Goal: Obtain resource: Obtain resource

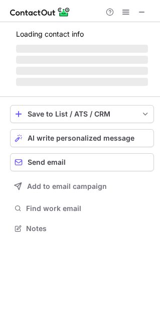
scroll to position [5, 5]
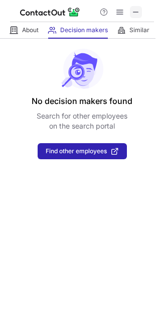
click at [137, 12] on span at bounding box center [136, 12] width 8 height 8
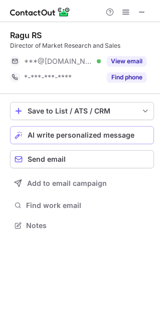
scroll to position [218, 160]
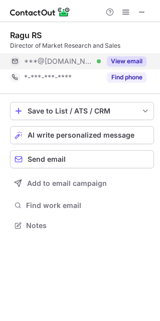
click at [135, 63] on button "View email" at bounding box center [127, 61] width 40 height 10
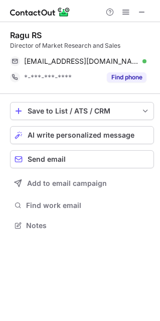
scroll to position [218, 160]
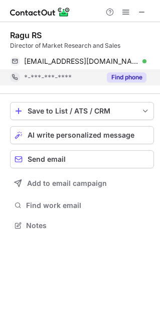
click at [131, 79] on button "Find phone" at bounding box center [127, 77] width 40 height 10
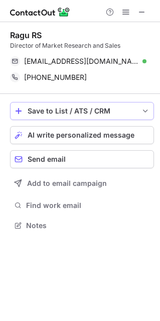
click at [150, 114] on span "save-profile-one-click" at bounding box center [146, 111] width 8 height 8
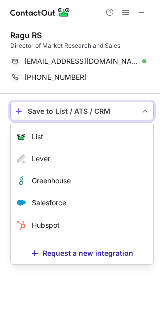
click at [150, 114] on span "save-profile-one-click" at bounding box center [146, 111] width 8 height 8
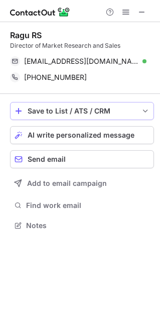
click at [150, 114] on span "save-profile-one-click" at bounding box center [146, 111] width 8 height 8
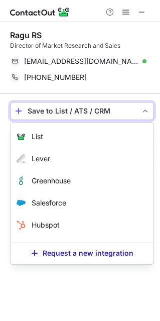
click at [150, 114] on span "save-profile-one-click" at bounding box center [146, 111] width 8 height 8
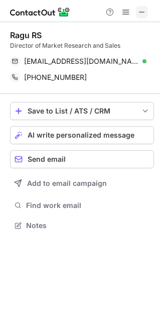
click at [138, 8] on span at bounding box center [142, 12] width 8 height 8
